Goal: Information Seeking & Learning: Learn about a topic

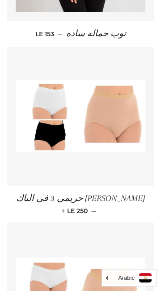
scroll to position [1143, 0]
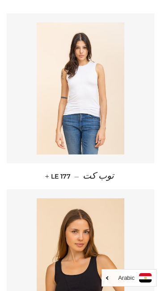
scroll to position [0, 0]
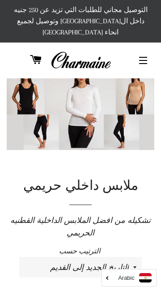
click at [146, 49] on button "التنقل في الموقع" at bounding box center [143, 60] width 22 height 22
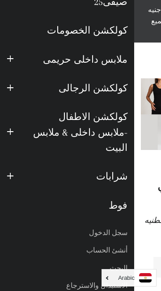
scroll to position [96, 0]
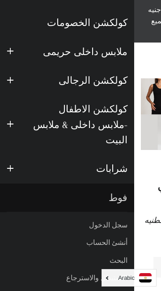
click at [118, 184] on link "فوط" at bounding box center [67, 198] width 134 height 29
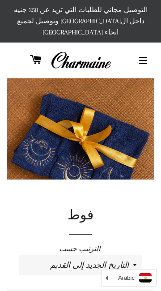
click at [148, 49] on button "التنقل في الموقع" at bounding box center [143, 60] width 22 height 22
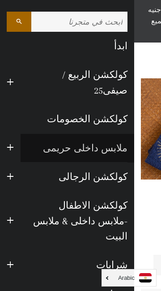
click at [102, 134] on link "ملابس داخلى حريمى" at bounding box center [78, 148] width 114 height 29
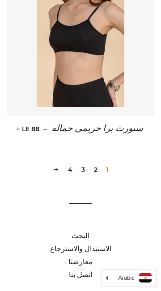
scroll to position [2245, 0]
click at [96, 163] on link "2" at bounding box center [95, 169] width 11 height 13
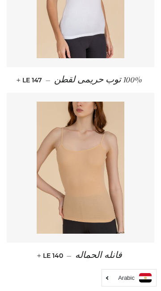
scroll to position [2202, 0]
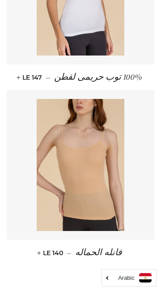
click at [77, 287] on link "3" at bounding box center [75, 293] width 11 height 13
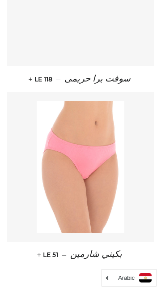
scroll to position [2145, 0]
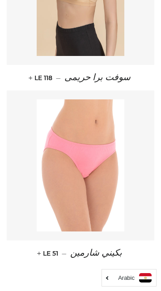
click at [64, 288] on link "4" at bounding box center [63, 294] width 12 height 13
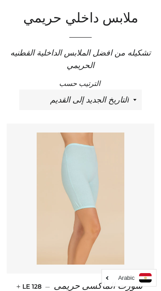
scroll to position [170, 0]
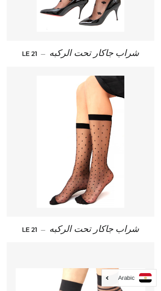
scroll to position [593, 0]
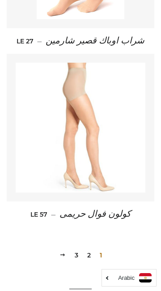
scroll to position [2146, 0]
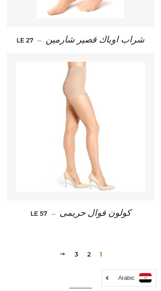
click at [89, 248] on link "2" at bounding box center [89, 254] width 11 height 13
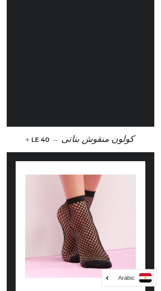
scroll to position [1035, 0]
